Goal: Task Accomplishment & Management: Complete application form

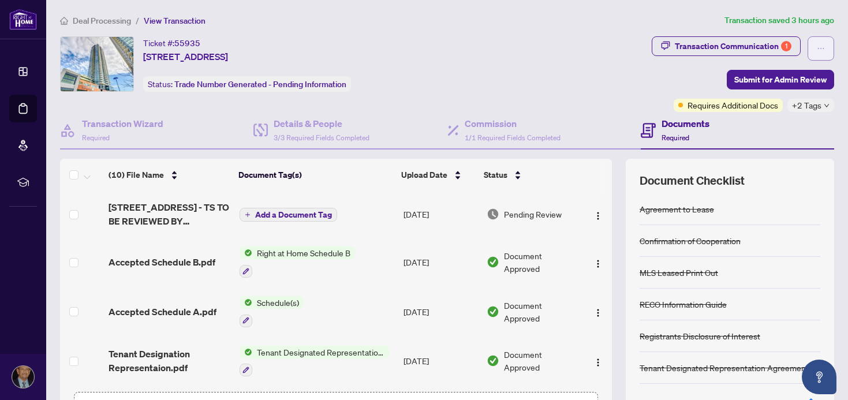
click at [820, 48] on icon "ellipsis" at bounding box center [821, 48] width 6 height 1
click at [568, 102] on div "Ticket #: 55935 3608-2200 Lake Shore Blvd, Toronto, Ontario M8V 1A4, Canada Sta…" at bounding box center [354, 74] width 592 height 76
click at [685, 45] on div "Transaction Communication 1" at bounding box center [733, 46] width 117 height 18
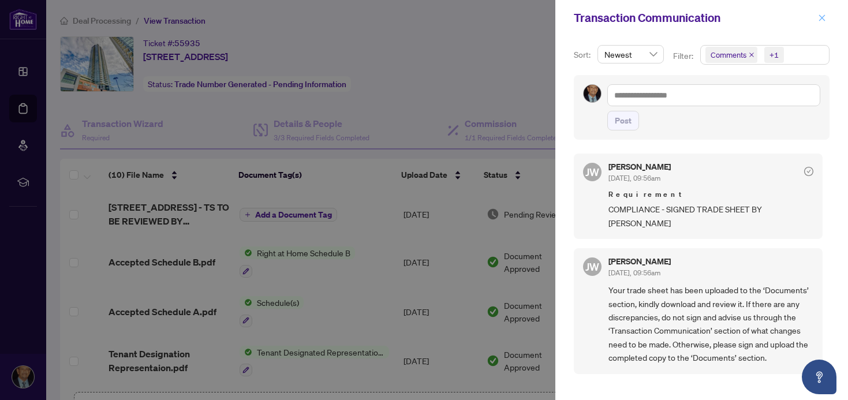
click at [826, 17] on icon "close" at bounding box center [822, 18] width 8 height 8
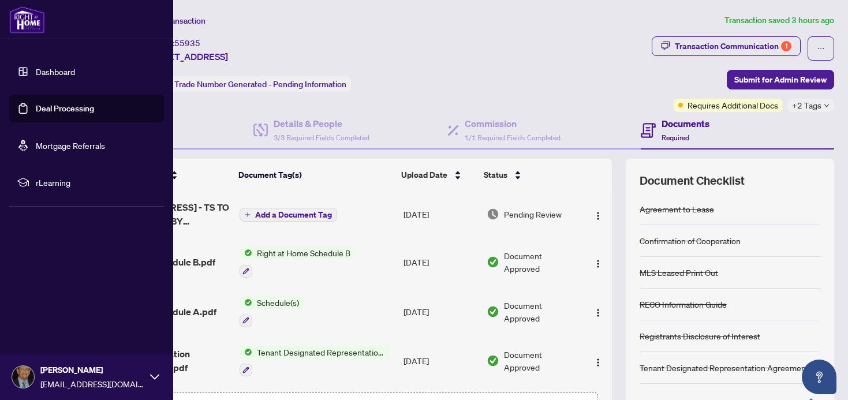
click at [52, 106] on link "Deal Processing" at bounding box center [65, 108] width 58 height 10
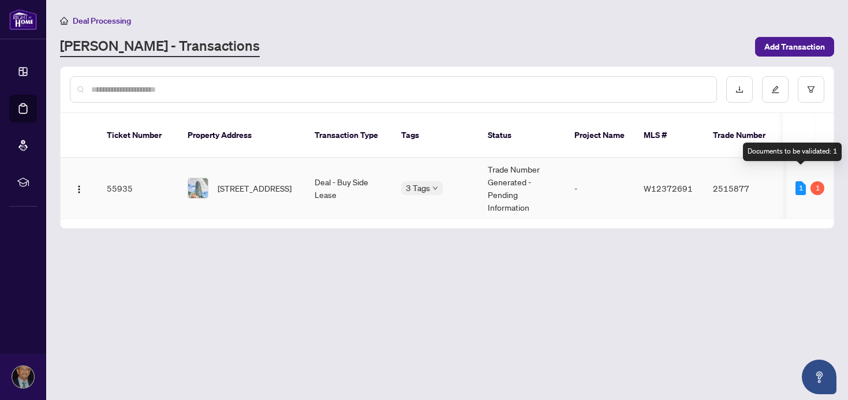
click at [799, 181] on div "1" at bounding box center [801, 188] width 10 height 14
click at [816, 181] on div "1" at bounding box center [818, 188] width 14 height 14
click at [117, 173] on td "55935" at bounding box center [138, 188] width 81 height 61
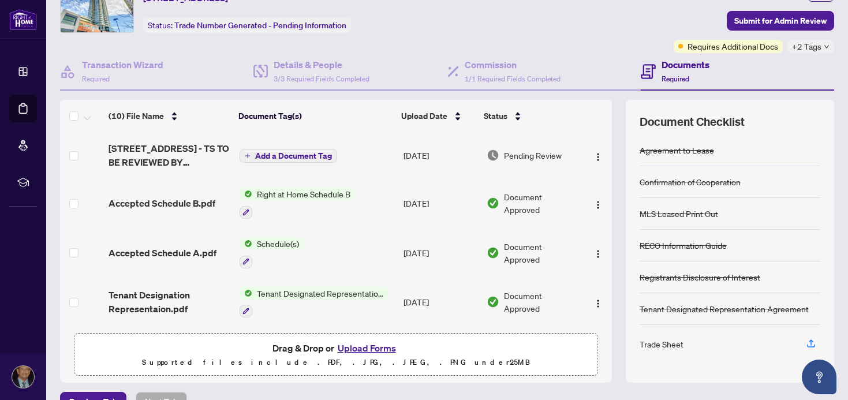
scroll to position [84, 0]
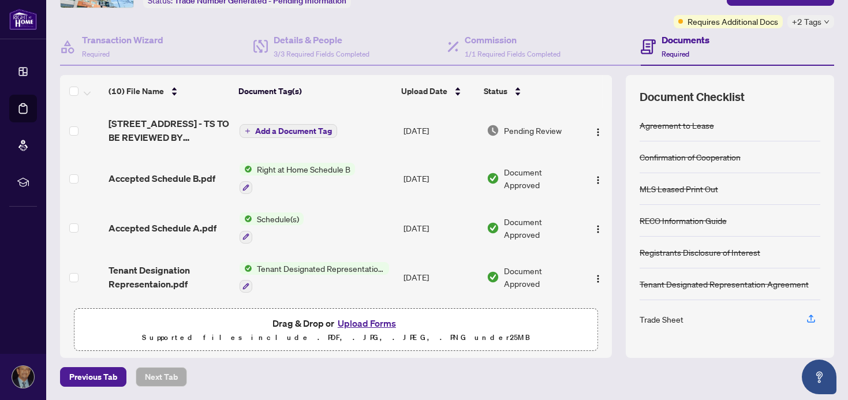
click at [358, 323] on button "Upload Forms" at bounding box center [366, 323] width 65 height 15
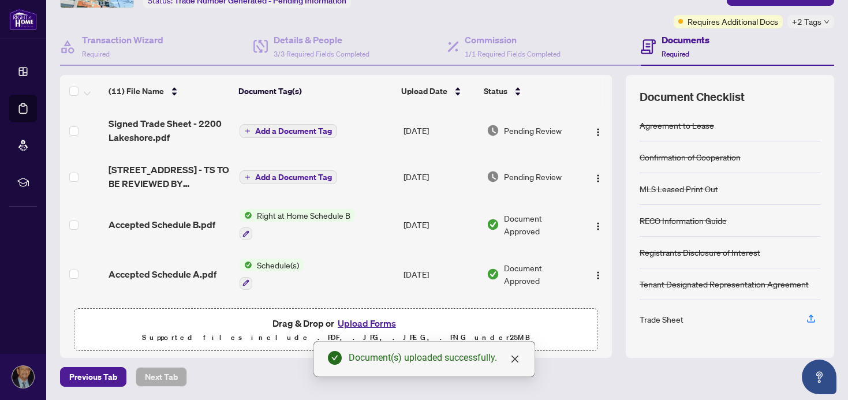
scroll to position [0, 0]
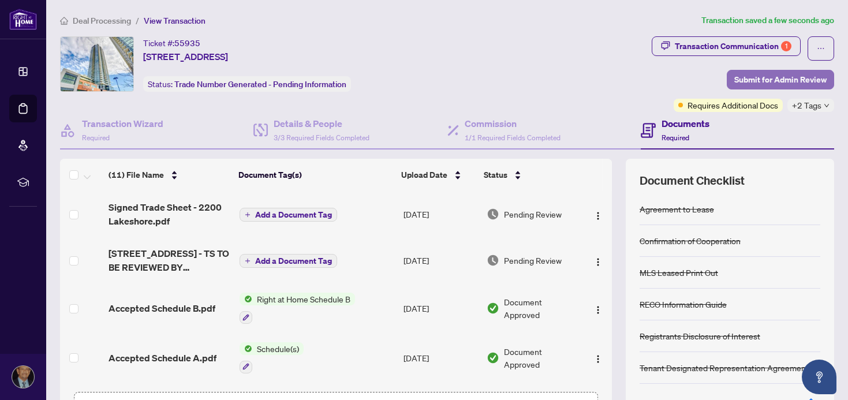
click at [756, 76] on span "Submit for Admin Review" at bounding box center [780, 79] width 92 height 18
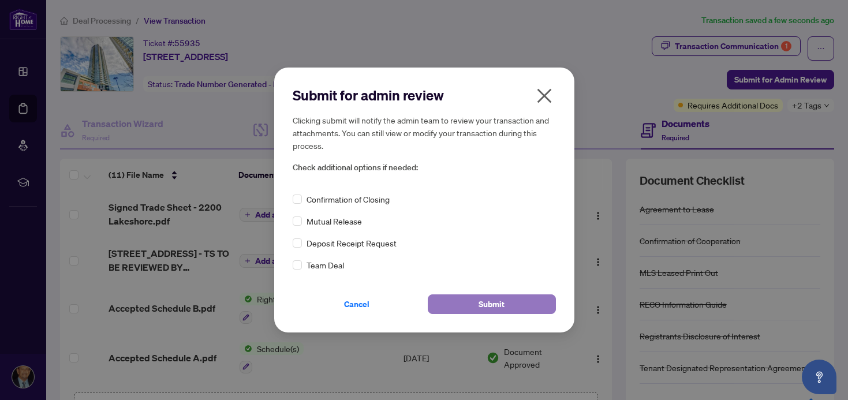
click at [479, 303] on span "Submit" at bounding box center [492, 304] width 26 height 18
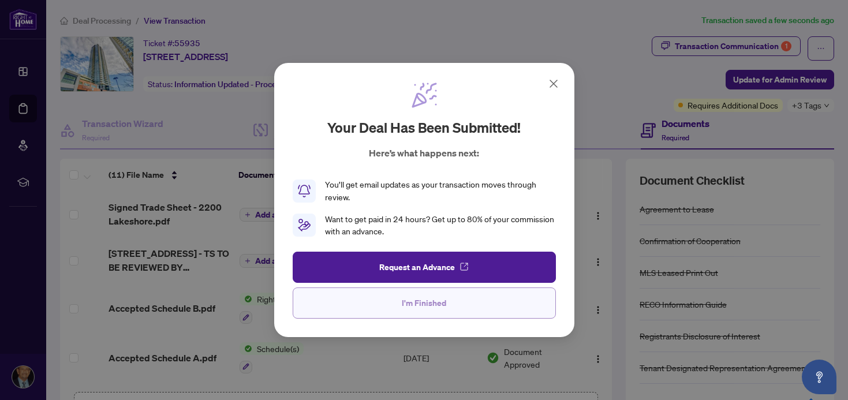
click at [427, 301] on span "I'm Finished" at bounding box center [424, 303] width 44 height 18
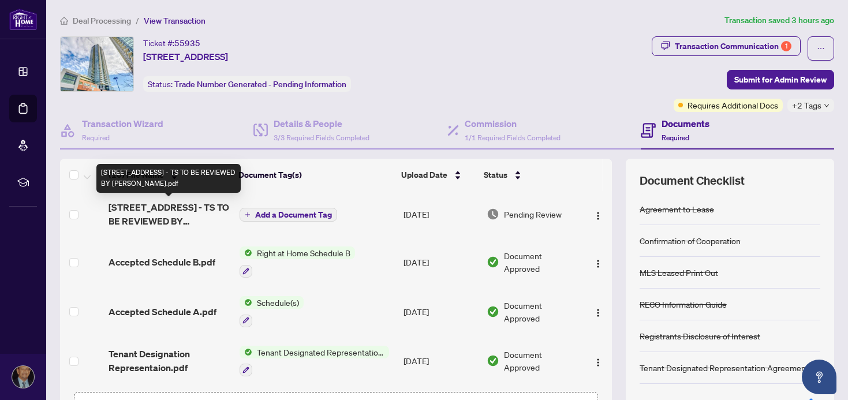
click at [193, 205] on span "[STREET_ADDRESS] - TS TO BE REVIEWED BY [PERSON_NAME].pdf" at bounding box center [170, 214] width 122 height 28
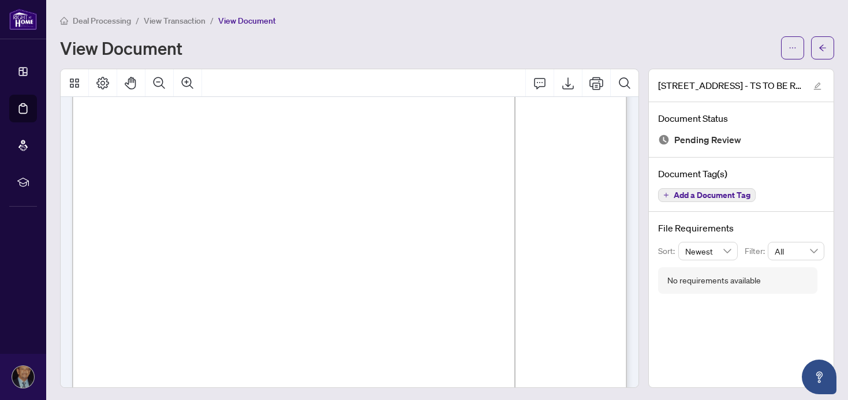
scroll to position [38, 0]
click at [595, 105] on div "Print" at bounding box center [594, 105] width 23 height 13
click at [600, 84] on icon "Print" at bounding box center [596, 83] width 14 height 14
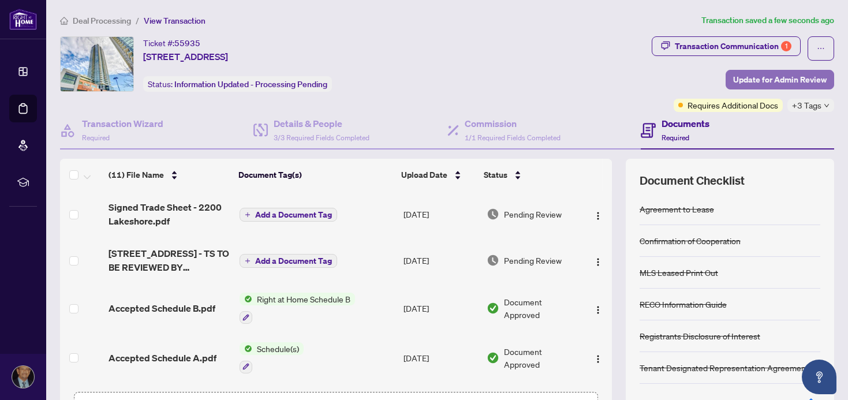
click at [756, 77] on span "Update for Admin Review" at bounding box center [780, 79] width 94 height 18
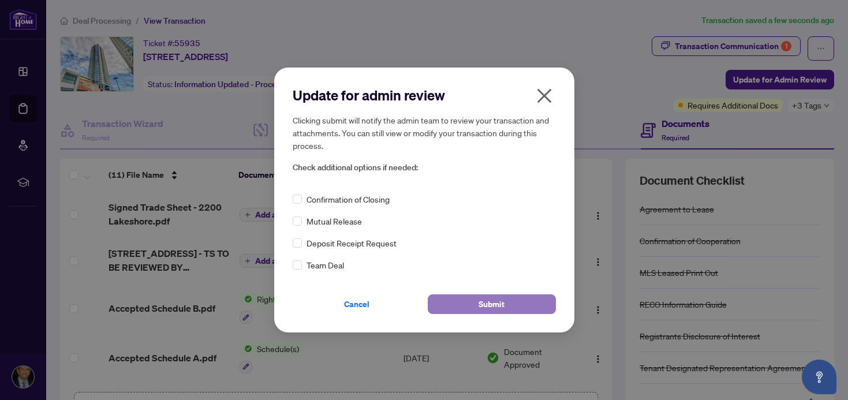
click at [491, 305] on span "Submit" at bounding box center [492, 304] width 26 height 18
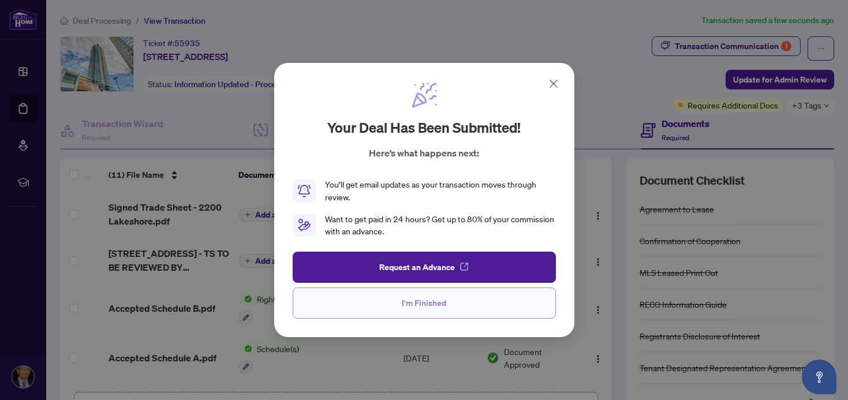
click at [408, 301] on span "I'm Finished" at bounding box center [424, 303] width 44 height 18
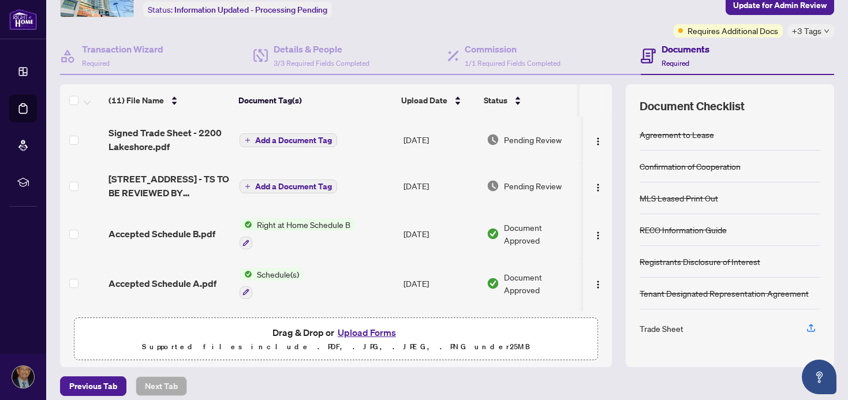
scroll to position [84, 0]
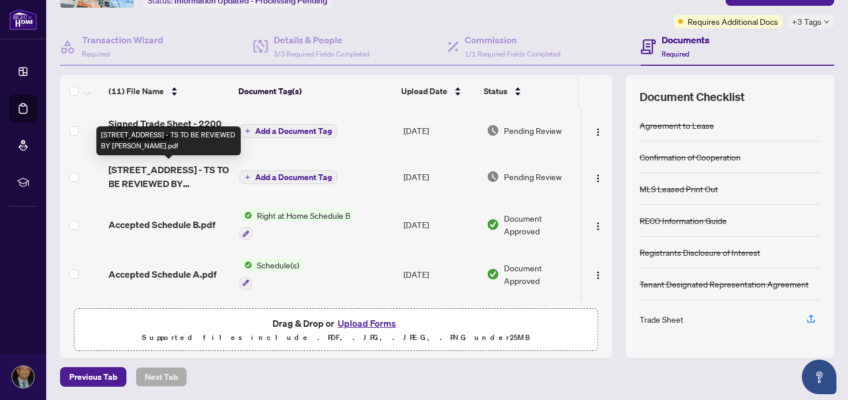
click at [193, 171] on span "[STREET_ADDRESS] - TS TO BE REVIEWED BY [PERSON_NAME].pdf" at bounding box center [170, 177] width 122 height 28
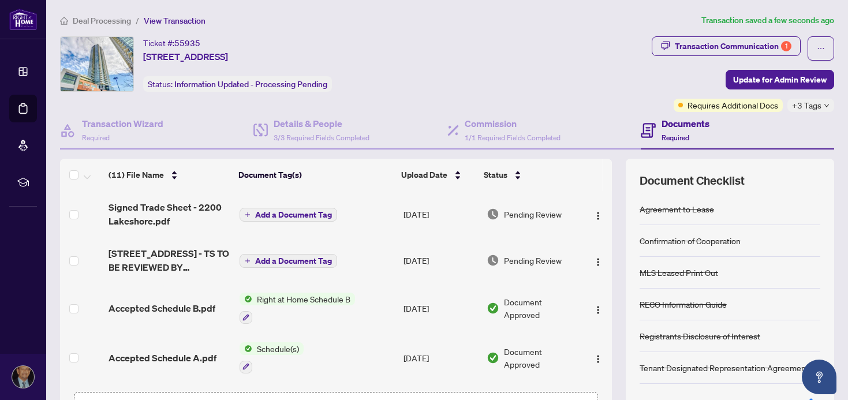
click at [824, 104] on icon "down" at bounding box center [827, 106] width 6 height 6
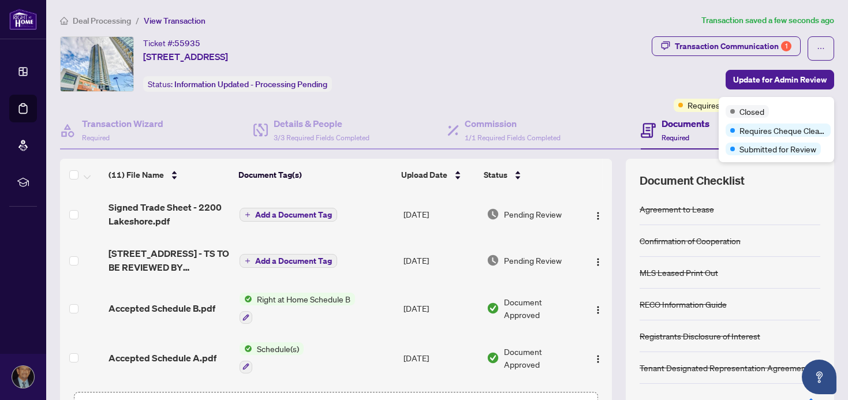
click at [606, 86] on div "Ticket #: 55935 3608-2200 Lake Shore Blvd, Toronto, Ontario M8V 1A4, Canada Sta…" at bounding box center [353, 63] width 587 height 55
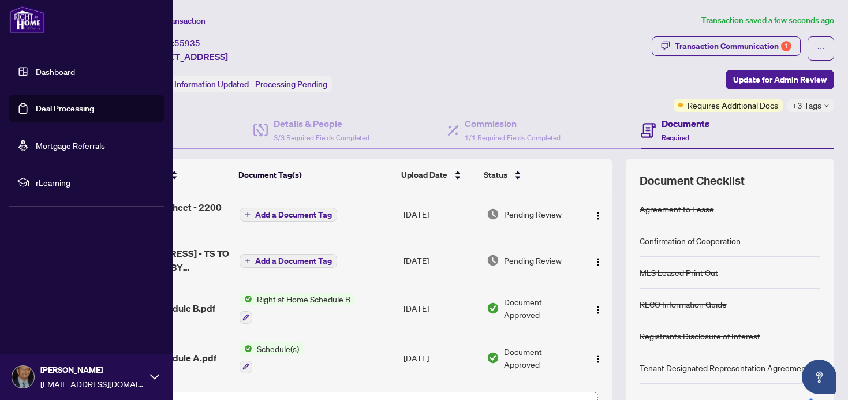
click at [56, 68] on link "Dashboard" at bounding box center [55, 71] width 39 height 10
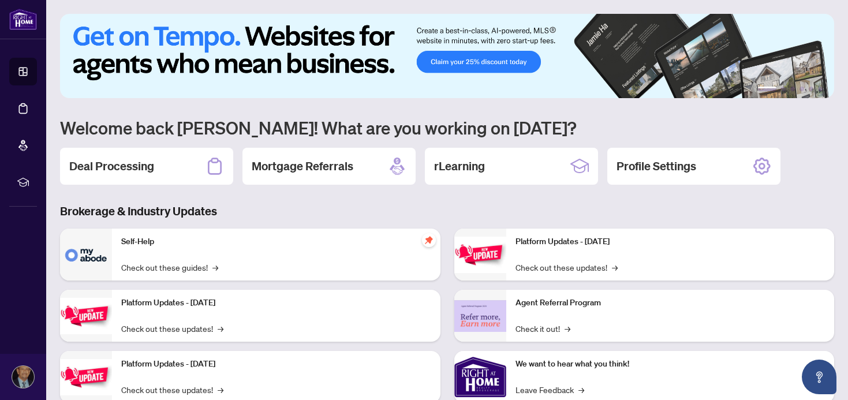
scroll to position [1, 0]
